Goal: Task Accomplishment & Management: Use online tool/utility

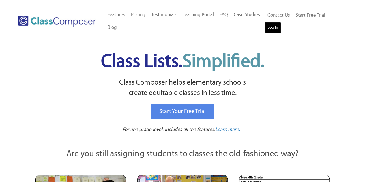
click at [271, 30] on link "Log In" at bounding box center [272, 28] width 16 height 12
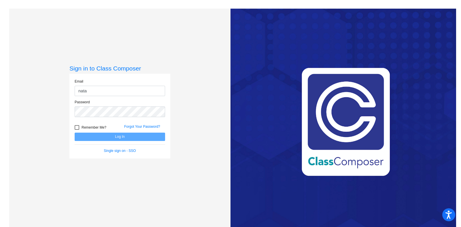
type input "[PERSON_NAME][EMAIL_ADDRESS][PERSON_NAME][DOMAIN_NAME]"
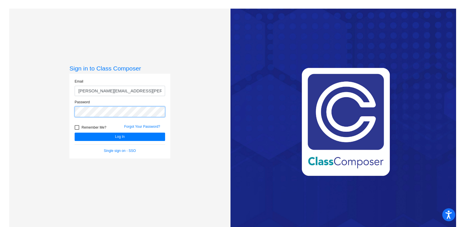
click at [75, 133] on button "Log In" at bounding box center [120, 137] width 90 height 8
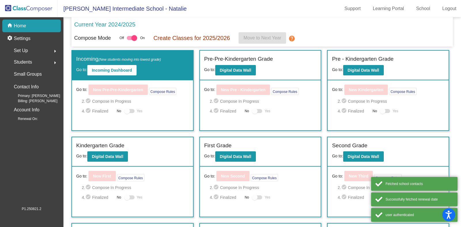
click at [411, 105] on div "2. check_circle Compose In Progress 4. check_circle Finalized No Yes" at bounding box center [391, 106] width 107 height 17
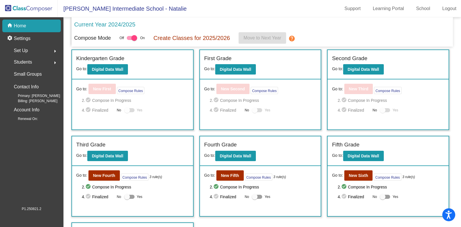
scroll to position [112, 0]
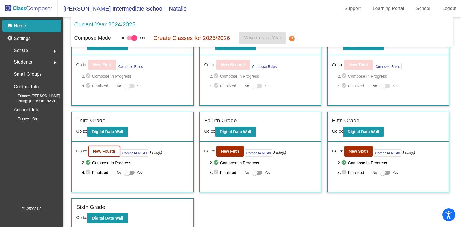
click at [99, 150] on b "New Fourth" at bounding box center [104, 151] width 22 height 5
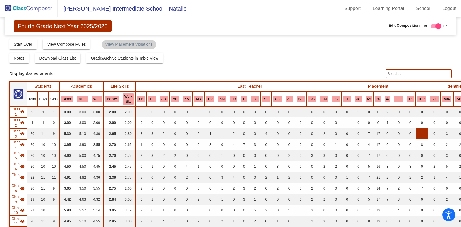
click at [416, 136] on td "1" at bounding box center [422, 134] width 12 height 11
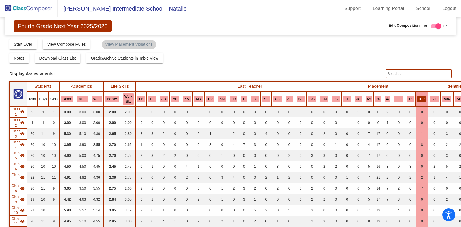
click at [418, 101] on button "IEP" at bounding box center [422, 99] width 9 height 6
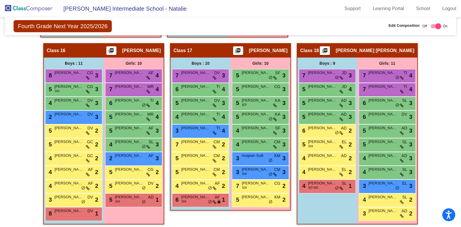
scroll to position [1211, 0]
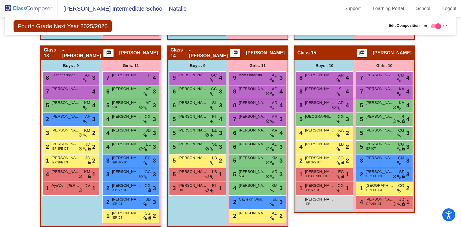
scroll to position [1021, 0]
